Goal: Transaction & Acquisition: Purchase product/service

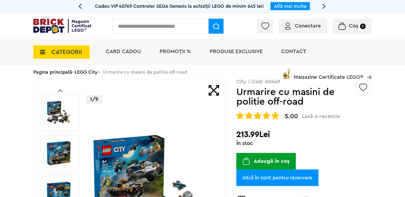
click at [272, 162] on button "Adaugă în coș" at bounding box center [267, 161] width 60 height 17
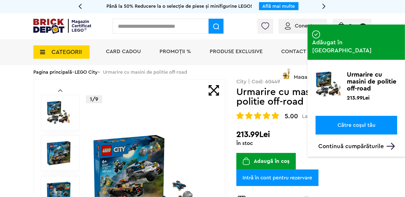
click at [359, 116] on link "Către coșul tău" at bounding box center [357, 125] width 82 height 19
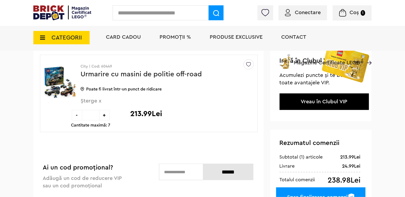
scroll to position [128, 0]
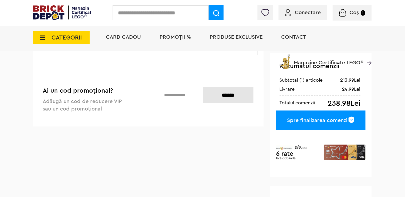
click at [319, 118] on div "Spre finalizarea comenzii" at bounding box center [320, 120] width 89 height 19
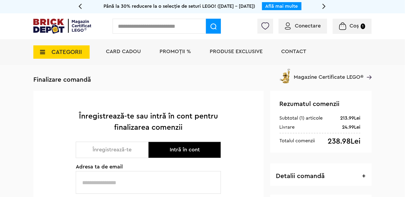
click at [198, 150] on button "Intră în cont" at bounding box center [184, 150] width 73 height 16
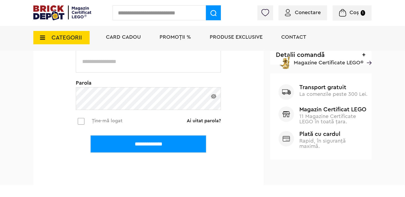
scroll to position [89, 0]
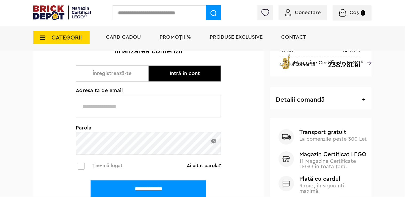
click at [145, 109] on input "text" at bounding box center [148, 106] width 145 height 23
type input "**********"
click at [181, 187] on input "**********" at bounding box center [149, 188] width 116 height 17
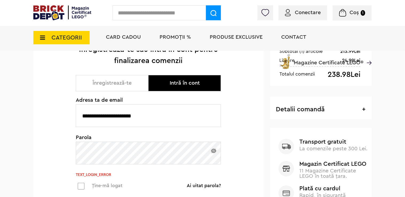
scroll to position [100, 0]
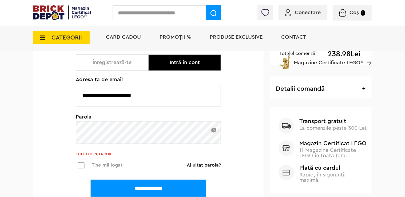
click at [68, 133] on div "**********" at bounding box center [148, 116] width 230 height 226
click at [91, 180] on input "**********" at bounding box center [149, 188] width 116 height 17
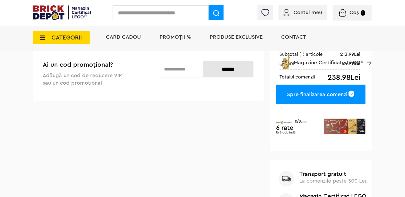
scroll to position [153, 0]
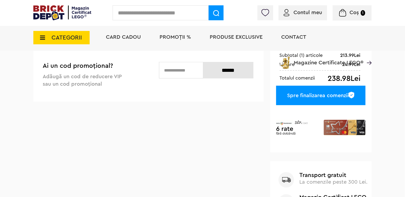
click at [329, 96] on div "Spre finalizarea comenzii" at bounding box center [320, 95] width 89 height 19
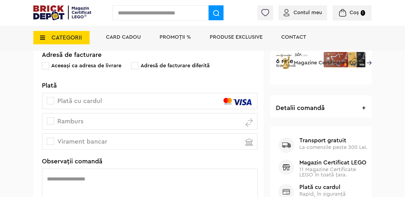
scroll to position [157, 0]
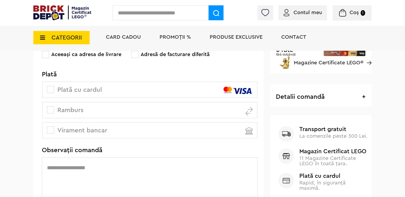
click at [50, 90] on span at bounding box center [50, 89] width 7 height 7
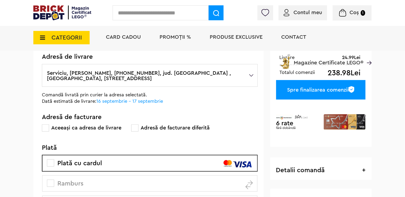
scroll to position [70, 0]
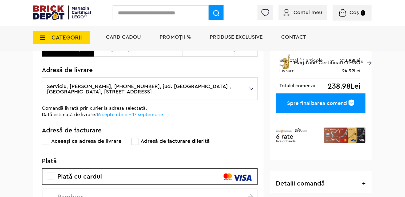
click at [330, 104] on div "Spre finalizarea comenzii" at bounding box center [320, 102] width 89 height 19
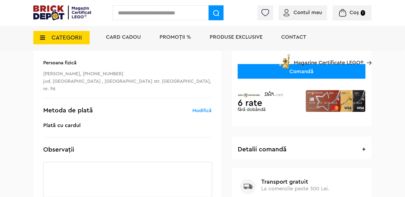
scroll to position [94, 0]
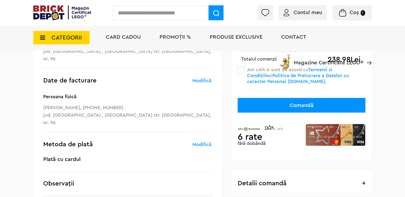
click at [322, 106] on button "Comandă" at bounding box center [302, 105] width 128 height 15
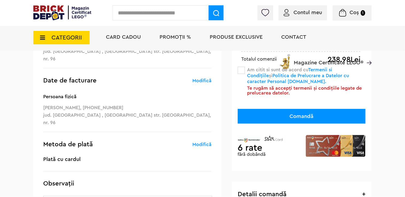
click at [242, 71] on span at bounding box center [241, 70] width 7 height 7
click at [318, 116] on button "Comandă" at bounding box center [302, 116] width 128 height 15
